Goal: Use online tool/utility: Utilize a website feature to perform a specific function

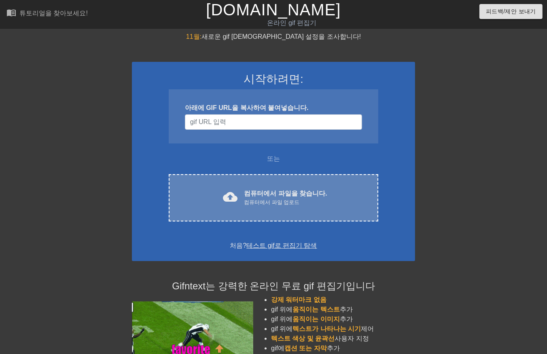
click at [262, 196] on font "컴퓨터에서 파일을 찾습니다." at bounding box center [285, 193] width 83 height 7
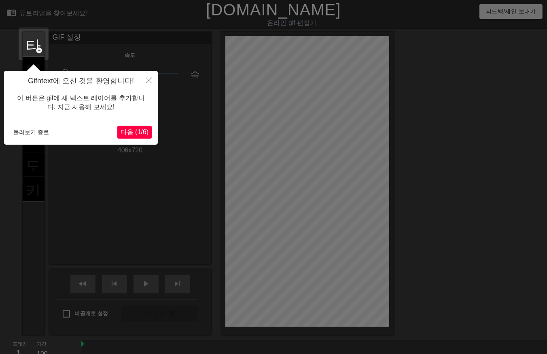
scroll to position [19, 0]
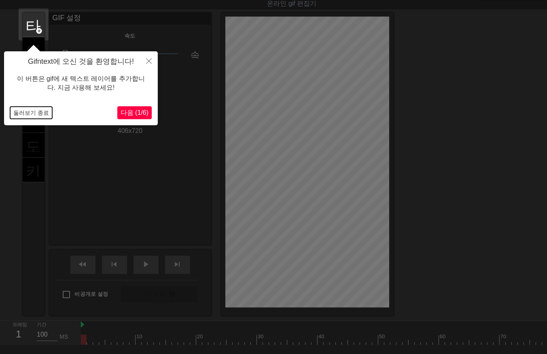
click at [23, 112] on button "둘러보기 종료" at bounding box center [31, 113] width 42 height 12
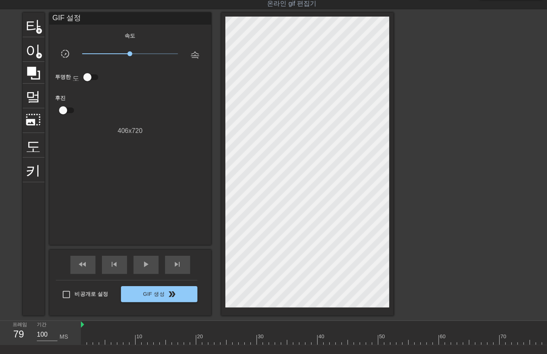
drag, startPoint x: 84, startPoint y: 339, endPoint x: 524, endPoint y: 342, distance: 440.8
click at [546, 339] on html "menu_book 튜토리얼을 찾아보세요! [DOMAIN_NAME] 온라인 gif 편집기 피드백/제안 보내기 타이틀 add_circle 이미지 …" at bounding box center [273, 191] width 547 height 421
drag, startPoint x: 398, startPoint y: 338, endPoint x: 35, endPoint y: 363, distance: 364.4
click at [35, 354] on html "menu_book 튜토리얼을 찾아보세요! [DOMAIN_NAME] 온라인 gif 편집기 피드백/제안 보내기 타이틀 add_circle 이미지 …" at bounding box center [273, 191] width 547 height 421
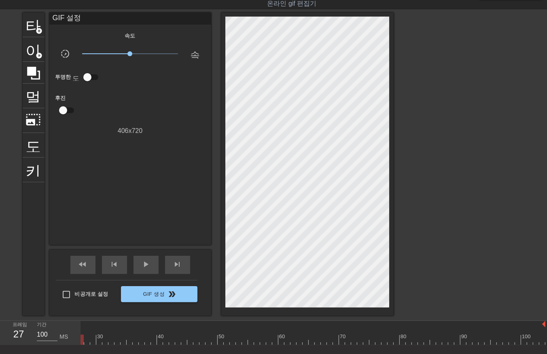
click at [82, 338] on div at bounding box center [232, 340] width 625 height 10
click at [82, 338] on div at bounding box center [393, 340] width 625 height 10
drag, startPoint x: 89, startPoint y: 339, endPoint x: 94, endPoint y: 348, distance: 10.1
click at [89, 341] on div at bounding box center [393, 340] width 625 height 10
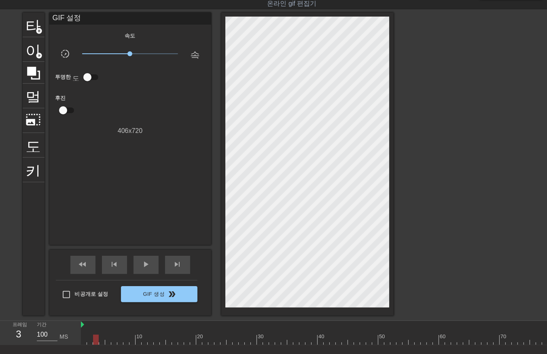
click at [95, 340] on div at bounding box center [393, 340] width 625 height 10
click at [100, 340] on div at bounding box center [393, 340] width 625 height 10
click at [107, 340] on div at bounding box center [393, 340] width 625 height 10
click at [121, 339] on div at bounding box center [393, 340] width 625 height 10
drag, startPoint x: 131, startPoint y: 338, endPoint x: 136, endPoint y: 340, distance: 5.1
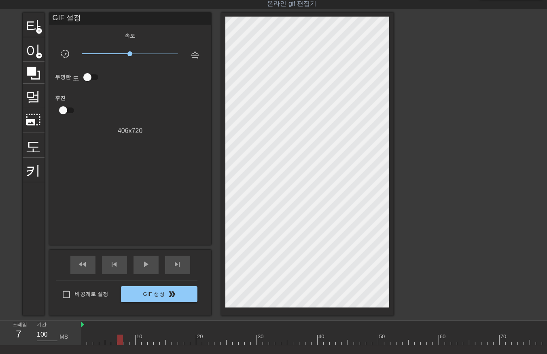
click at [135, 340] on div at bounding box center [393, 340] width 625 height 10
drag, startPoint x: 144, startPoint y: 338, endPoint x: 148, endPoint y: 339, distance: 4.5
click at [147, 339] on div at bounding box center [393, 340] width 625 height 10
drag, startPoint x: 153, startPoint y: 340, endPoint x: 161, endPoint y: 340, distance: 8.1
click at [160, 340] on div at bounding box center [393, 340] width 625 height 10
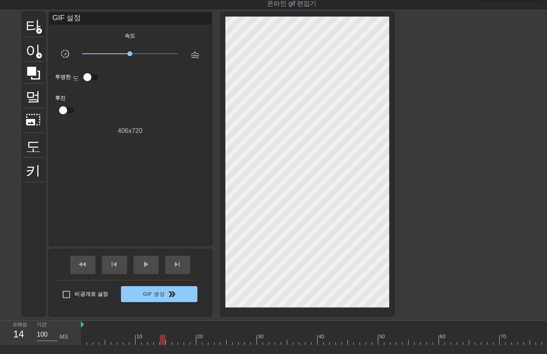
drag, startPoint x: 171, startPoint y: 338, endPoint x: 176, endPoint y: 336, distance: 5.0
click at [176, 337] on div at bounding box center [393, 340] width 625 height 10
click at [184, 336] on div at bounding box center [393, 340] width 625 height 10
click at [188, 336] on div "10 20 30 40 50 60 70 80 90 100" at bounding box center [393, 333] width 625 height 24
drag, startPoint x: 192, startPoint y: 337, endPoint x: 199, endPoint y: 338, distance: 6.5
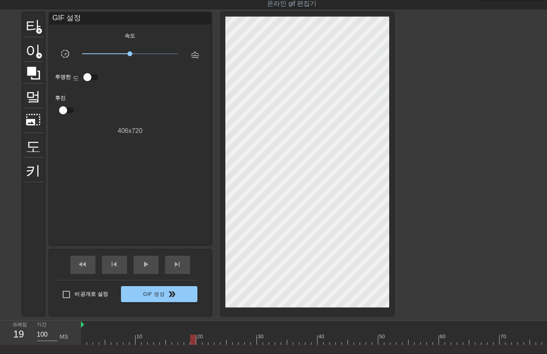
click at [197, 338] on div at bounding box center [393, 340] width 625 height 10
drag, startPoint x: 202, startPoint y: 337, endPoint x: 205, endPoint y: 341, distance: 4.7
click at [203, 341] on div at bounding box center [393, 340] width 625 height 10
drag, startPoint x: 207, startPoint y: 340, endPoint x: 211, endPoint y: 341, distance: 4.1
click at [211, 341] on div at bounding box center [393, 340] width 625 height 10
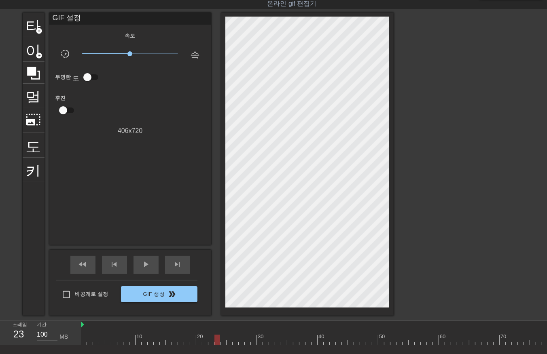
drag, startPoint x: 217, startPoint y: 338, endPoint x: 224, endPoint y: 336, distance: 7.5
click at [218, 338] on div at bounding box center [393, 340] width 625 height 10
drag, startPoint x: 228, startPoint y: 336, endPoint x: 235, endPoint y: 336, distance: 6.9
click at [228, 337] on div at bounding box center [393, 340] width 625 height 10
drag, startPoint x: 235, startPoint y: 336, endPoint x: 259, endPoint y: 334, distance: 23.9
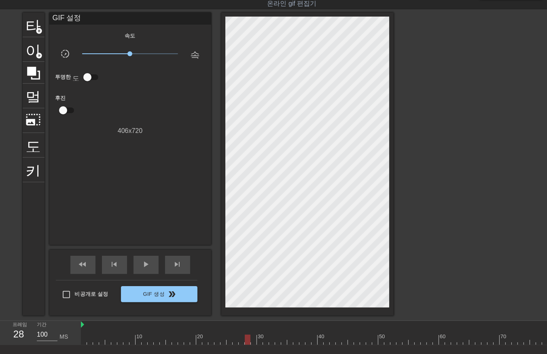
click at [252, 337] on div at bounding box center [393, 340] width 625 height 10
drag, startPoint x: 259, startPoint y: 334, endPoint x: 270, endPoint y: 332, distance: 11.1
click at [262, 338] on div at bounding box center [393, 340] width 625 height 10
click at [277, 344] on div at bounding box center [393, 340] width 625 height 10
drag, startPoint x: 294, startPoint y: 342, endPoint x: 480, endPoint y: 337, distance: 186.9
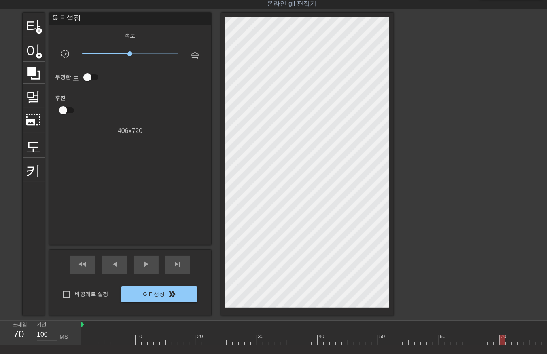
click at [499, 341] on div at bounding box center [393, 340] width 625 height 10
click at [346, 339] on div at bounding box center [232, 340] width 625 height 10
click at [353, 338] on div at bounding box center [232, 340] width 625 height 10
click at [358, 341] on div at bounding box center [232, 340] width 625 height 10
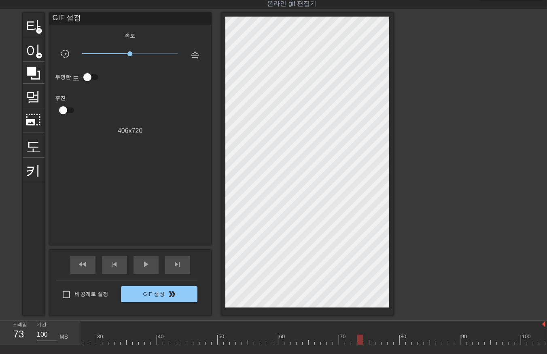
click at [365, 340] on div at bounding box center [232, 340] width 625 height 10
click at [371, 341] on div at bounding box center [232, 340] width 625 height 10
click at [377, 342] on div at bounding box center [232, 340] width 625 height 10
drag, startPoint x: 381, startPoint y: 340, endPoint x: 385, endPoint y: 344, distance: 4.9
click at [381, 341] on div at bounding box center [232, 340] width 625 height 10
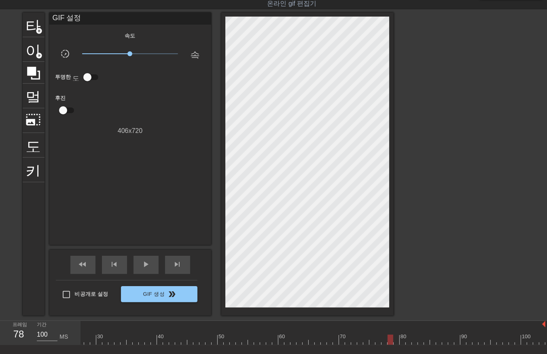
drag, startPoint x: 388, startPoint y: 340, endPoint x: 391, endPoint y: 345, distance: 4.9
click at [388, 341] on div at bounding box center [232, 340] width 625 height 10
click at [396, 340] on div at bounding box center [232, 340] width 625 height 10
drag, startPoint x: 403, startPoint y: 338, endPoint x: 402, endPoint y: 344, distance: 5.3
click at [402, 342] on div at bounding box center [232, 340] width 625 height 10
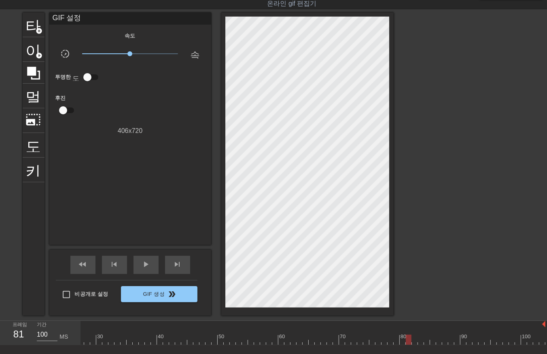
drag, startPoint x: 408, startPoint y: 338, endPoint x: 406, endPoint y: 345, distance: 6.6
click at [406, 344] on div at bounding box center [232, 340] width 625 height 10
click at [414, 341] on div at bounding box center [232, 340] width 625 height 10
click at [419, 342] on div at bounding box center [232, 340] width 625 height 10
drag, startPoint x: 427, startPoint y: 340, endPoint x: 431, endPoint y: 345, distance: 6.3
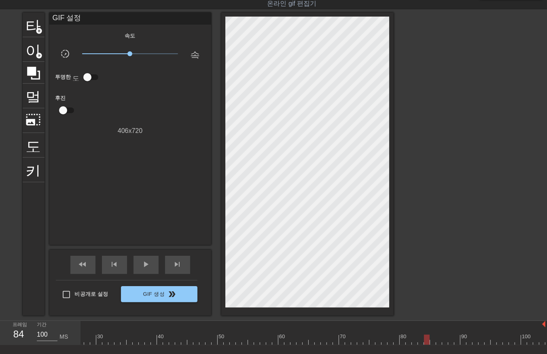
click at [426, 343] on div at bounding box center [232, 340] width 625 height 10
drag, startPoint x: 431, startPoint y: 341, endPoint x: 430, endPoint y: 346, distance: 5.4
click at [431, 344] on div at bounding box center [232, 340] width 625 height 10
drag, startPoint x: 438, startPoint y: 338, endPoint x: 437, endPoint y: 345, distance: 6.6
click at [437, 345] on div "10 20 30 40 50 60 70 80 90 100" at bounding box center [232, 333] width 625 height 24
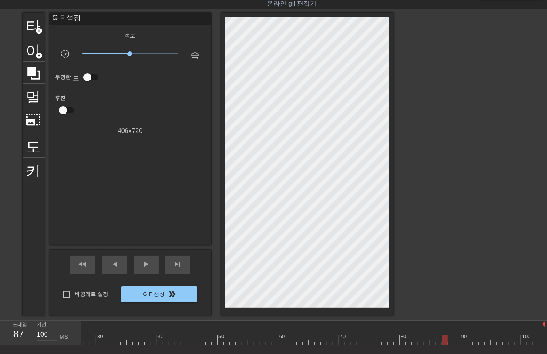
click at [443, 342] on div at bounding box center [232, 340] width 625 height 10
click at [449, 341] on div at bounding box center [232, 340] width 625 height 10
drag, startPoint x: 455, startPoint y: 340, endPoint x: 457, endPoint y: 347, distance: 7.4
click at [455, 341] on div at bounding box center [232, 340] width 625 height 10
click at [462, 343] on div at bounding box center [232, 340] width 625 height 10
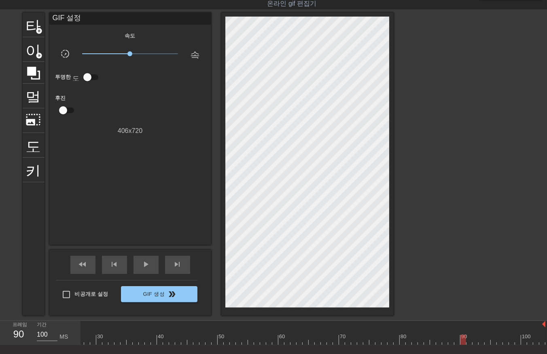
click at [467, 340] on div at bounding box center [232, 340] width 625 height 10
click at [475, 341] on div at bounding box center [232, 340] width 625 height 10
click at [482, 341] on div at bounding box center [232, 340] width 625 height 10
drag, startPoint x: 485, startPoint y: 342, endPoint x: 491, endPoint y: 344, distance: 6.2
click at [486, 344] on div at bounding box center [232, 340] width 625 height 10
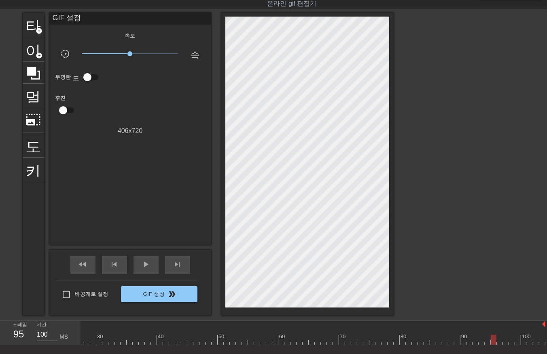
drag, startPoint x: 492, startPoint y: 339, endPoint x: 495, endPoint y: 345, distance: 6.9
click at [491, 343] on div at bounding box center [232, 340] width 625 height 10
drag, startPoint x: 499, startPoint y: 338, endPoint x: 498, endPoint y: 343, distance: 4.1
click at [498, 343] on div at bounding box center [232, 340] width 625 height 10
click at [505, 340] on div at bounding box center [232, 340] width 625 height 10
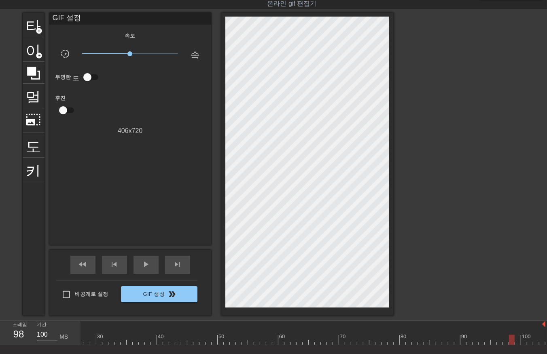
click at [510, 342] on div at bounding box center [232, 340] width 625 height 10
drag, startPoint x: 516, startPoint y: 338, endPoint x: 519, endPoint y: 343, distance: 5.3
click at [516, 341] on div at bounding box center [232, 340] width 625 height 10
drag, startPoint x: 522, startPoint y: 338, endPoint x: 524, endPoint y: 344, distance: 5.8
click at [522, 339] on div at bounding box center [232, 340] width 625 height 10
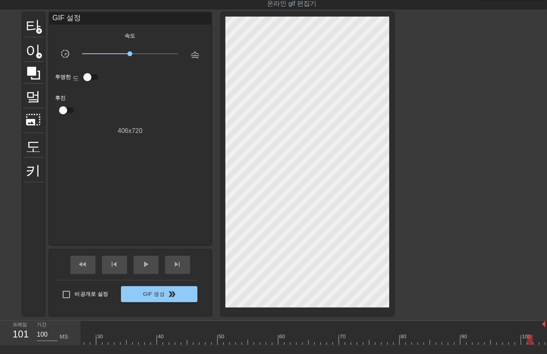
click at [527, 339] on div at bounding box center [232, 340] width 625 height 10
drag, startPoint x: 535, startPoint y: 338, endPoint x: 535, endPoint y: 342, distance: 4.1
click at [535, 340] on div at bounding box center [232, 340] width 625 height 10
drag, startPoint x: 540, startPoint y: 338, endPoint x: 535, endPoint y: 344, distance: 7.7
click at [540, 338] on div at bounding box center [232, 340] width 625 height 10
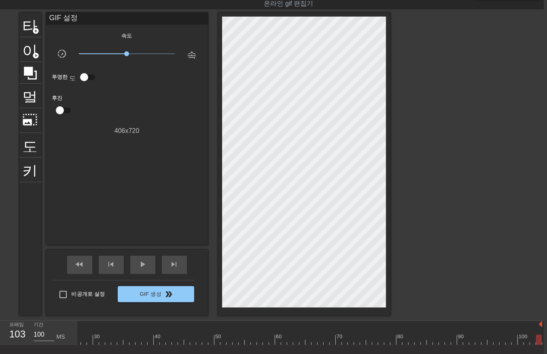
scroll to position [19, 6]
